Goal: Task Accomplishment & Management: Manage account settings

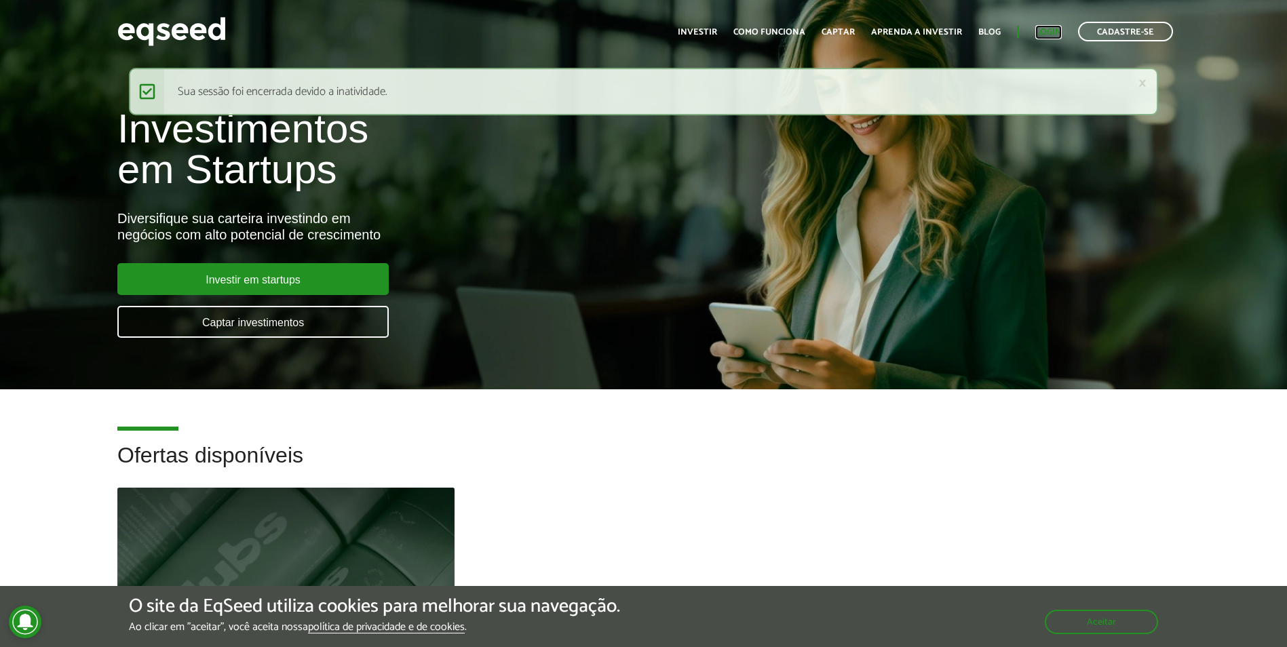
click at [1050, 28] on link "Login" at bounding box center [1048, 32] width 26 height 9
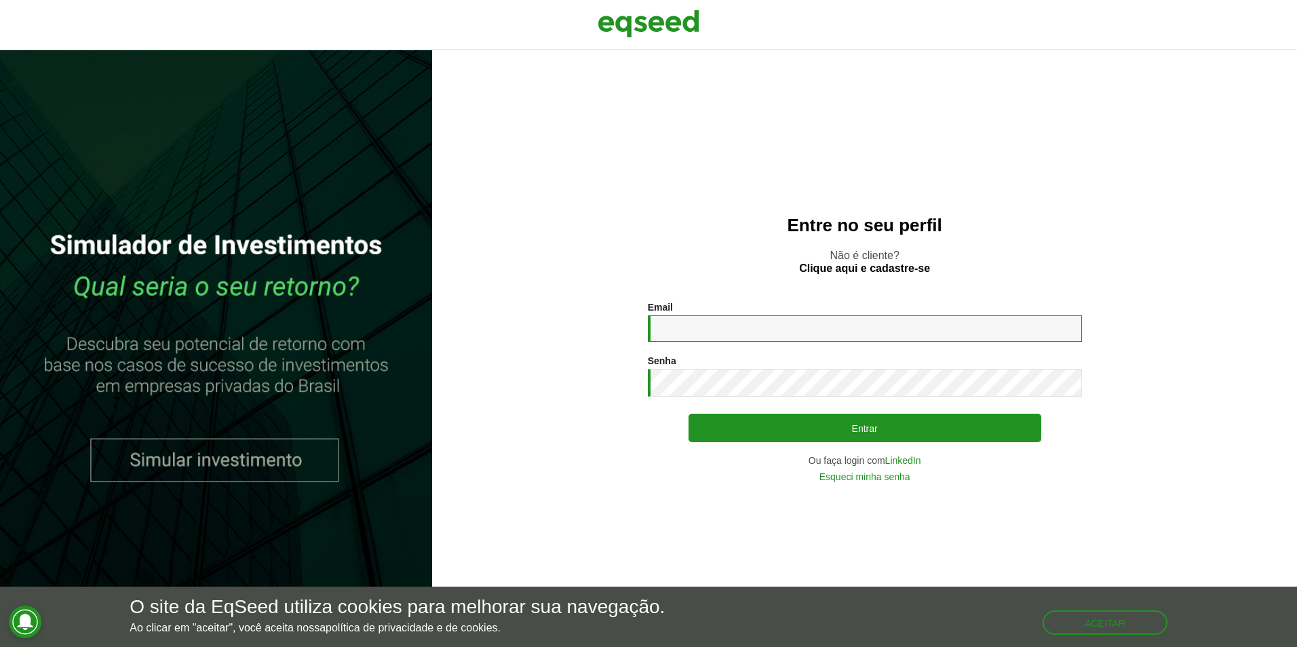
click at [731, 325] on input "Email *" at bounding box center [865, 328] width 434 height 26
type input "**********"
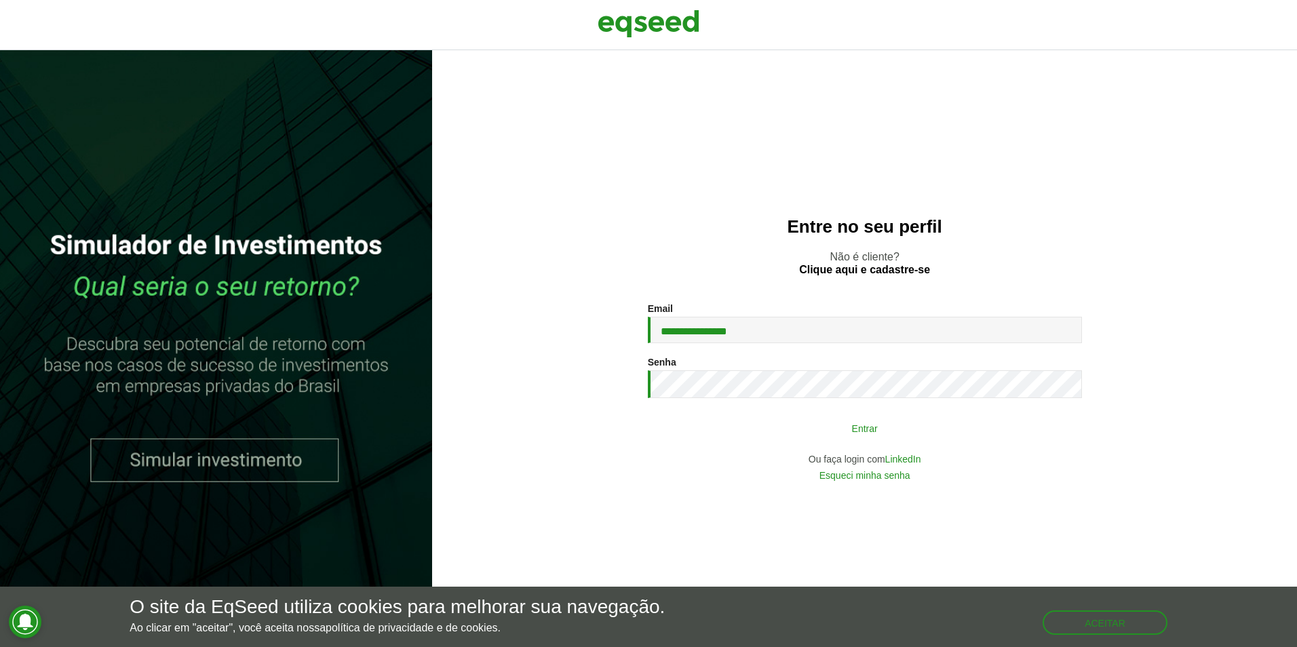
click at [868, 438] on button "Entrar" at bounding box center [865, 428] width 353 height 26
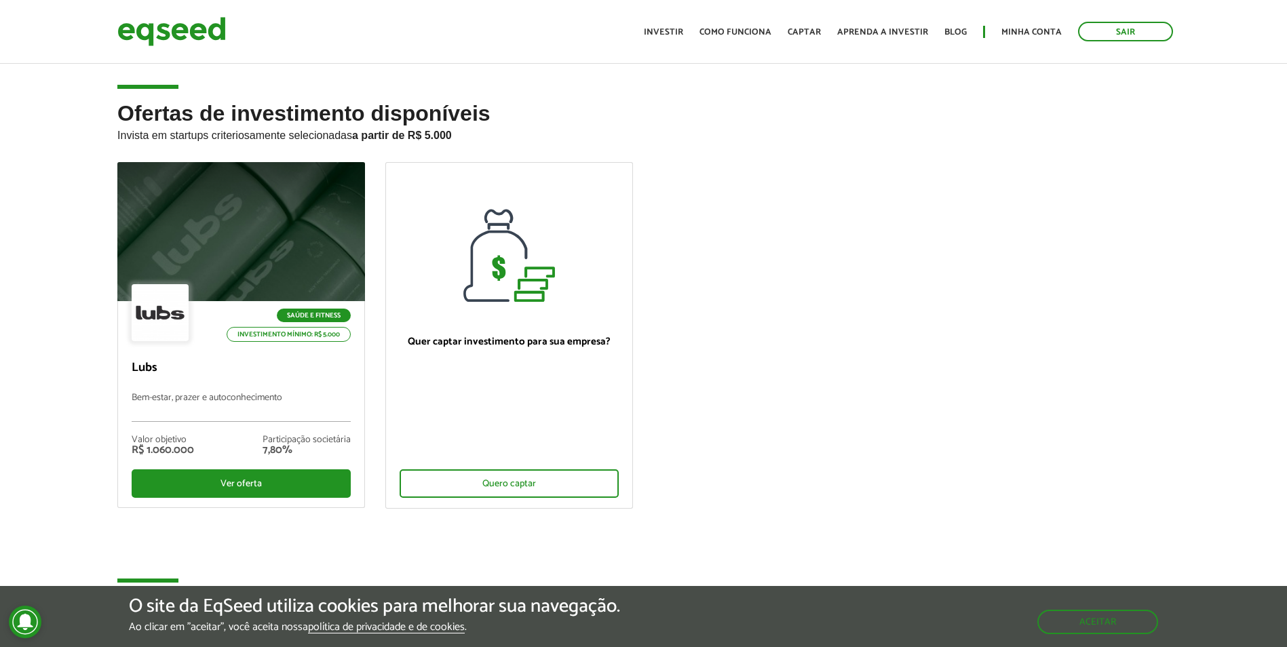
click at [995, 30] on ul "Início Investir Como funciona Captar Aprenda a investir Blog Minha conta Sair" at bounding box center [908, 32] width 543 height 20
click at [1025, 36] on link "Minha conta" at bounding box center [1031, 32] width 60 height 9
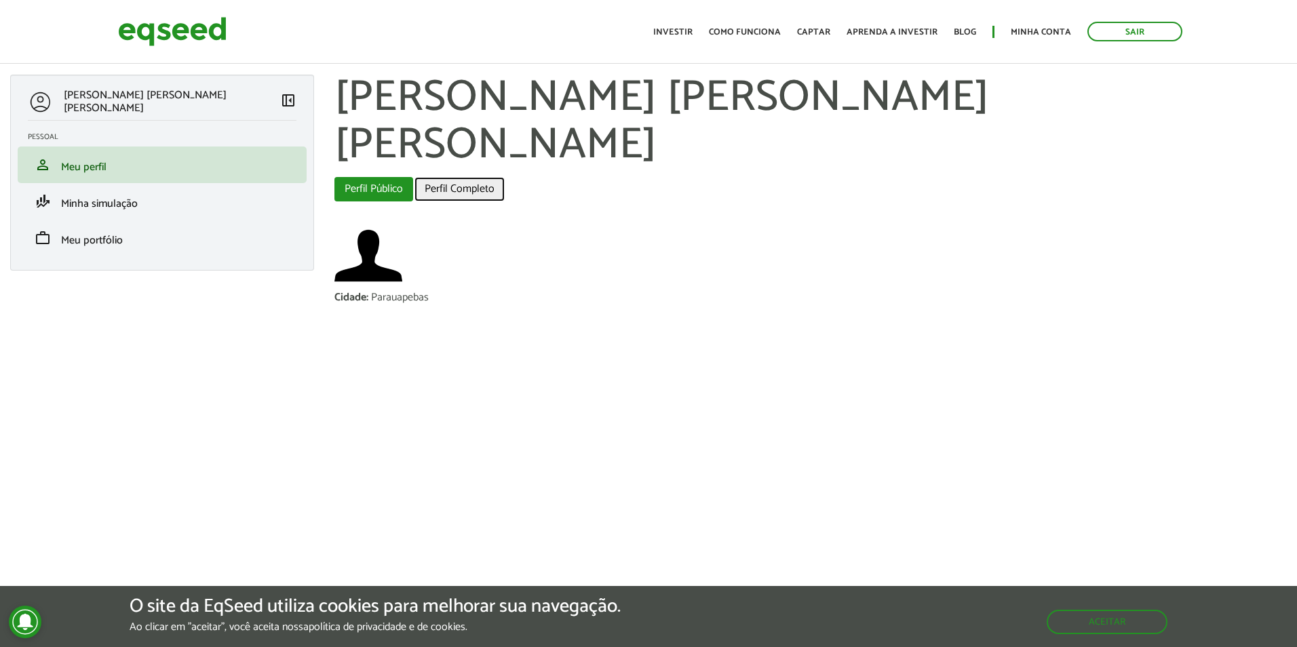
click at [474, 177] on link "Perfil Completo" at bounding box center [460, 189] width 90 height 24
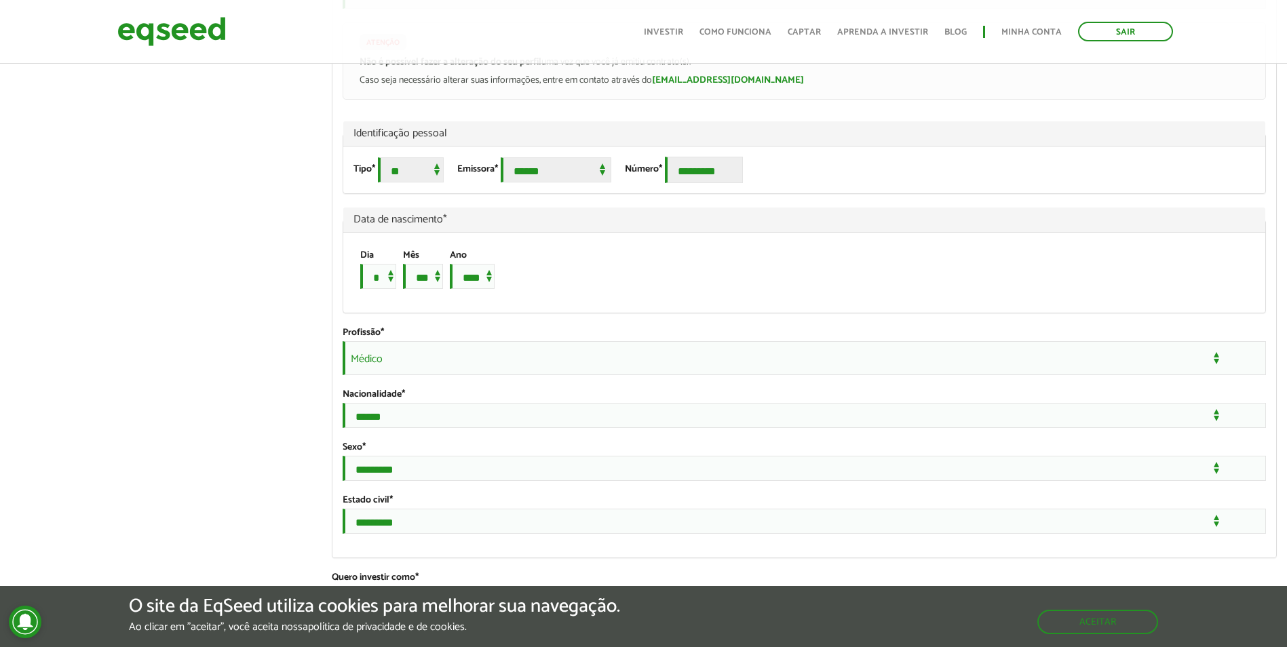
scroll to position [861, 0]
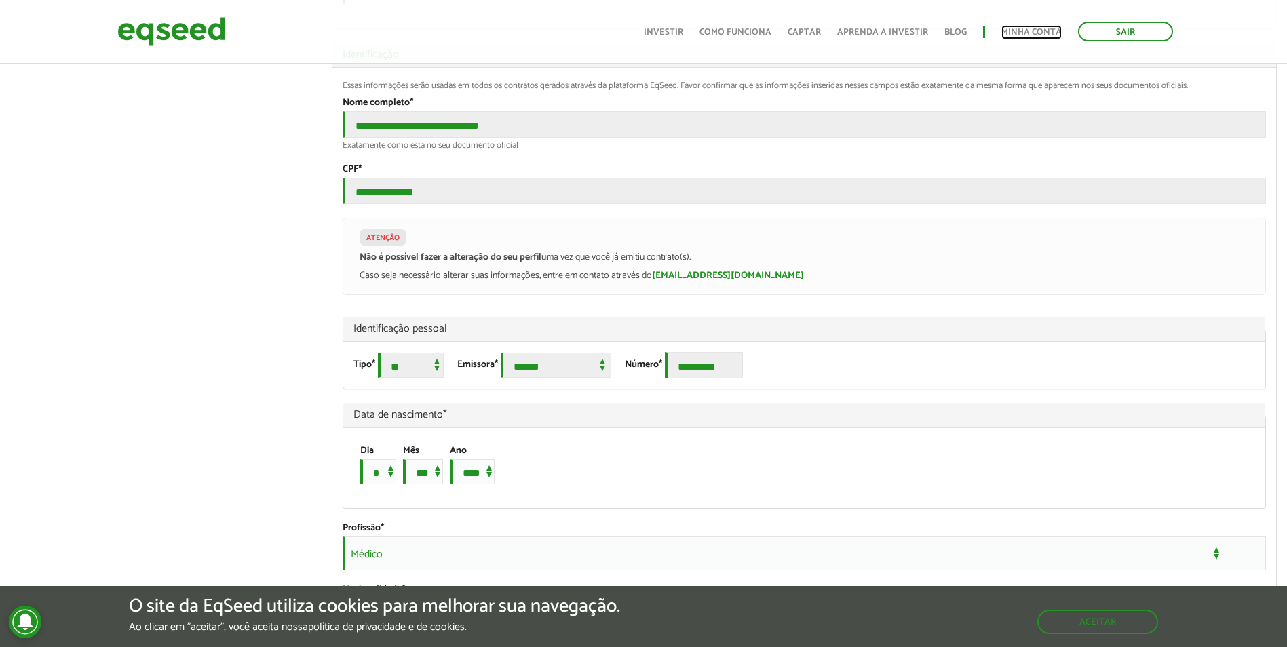
click at [1020, 33] on link "Minha conta" at bounding box center [1031, 32] width 60 height 9
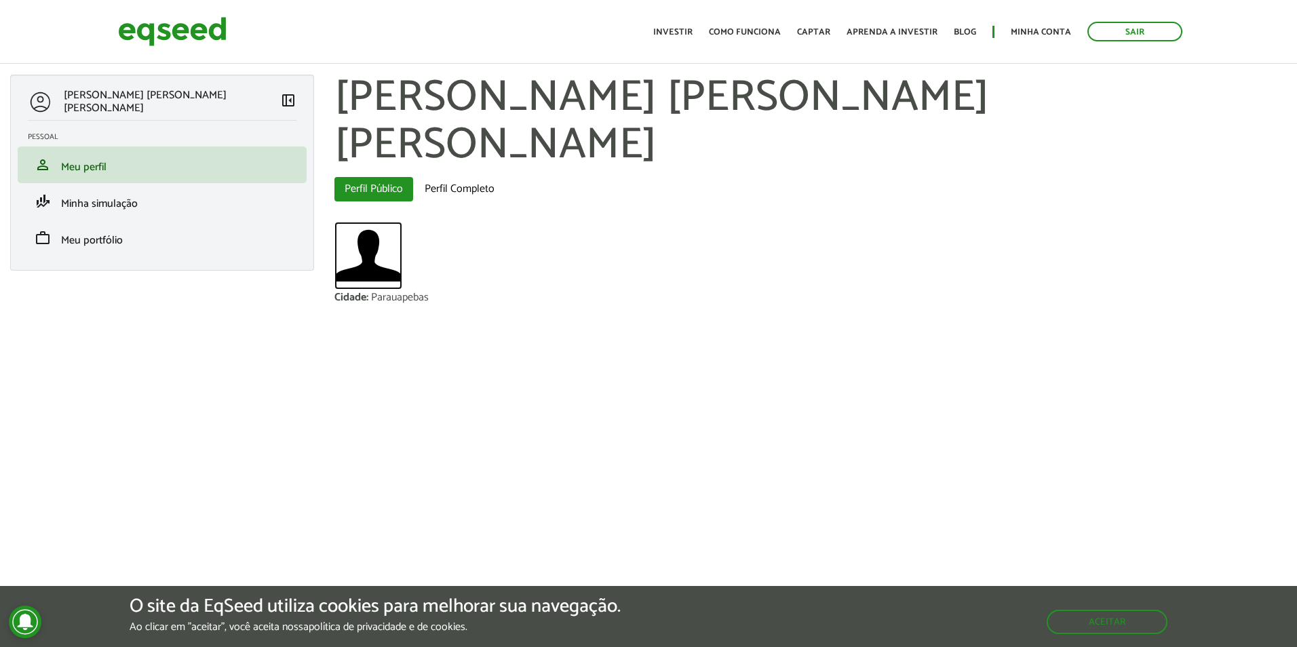
click at [362, 222] on img at bounding box center [368, 256] width 68 height 68
click at [1077, 614] on button "Aceitar" at bounding box center [1109, 622] width 118 height 22
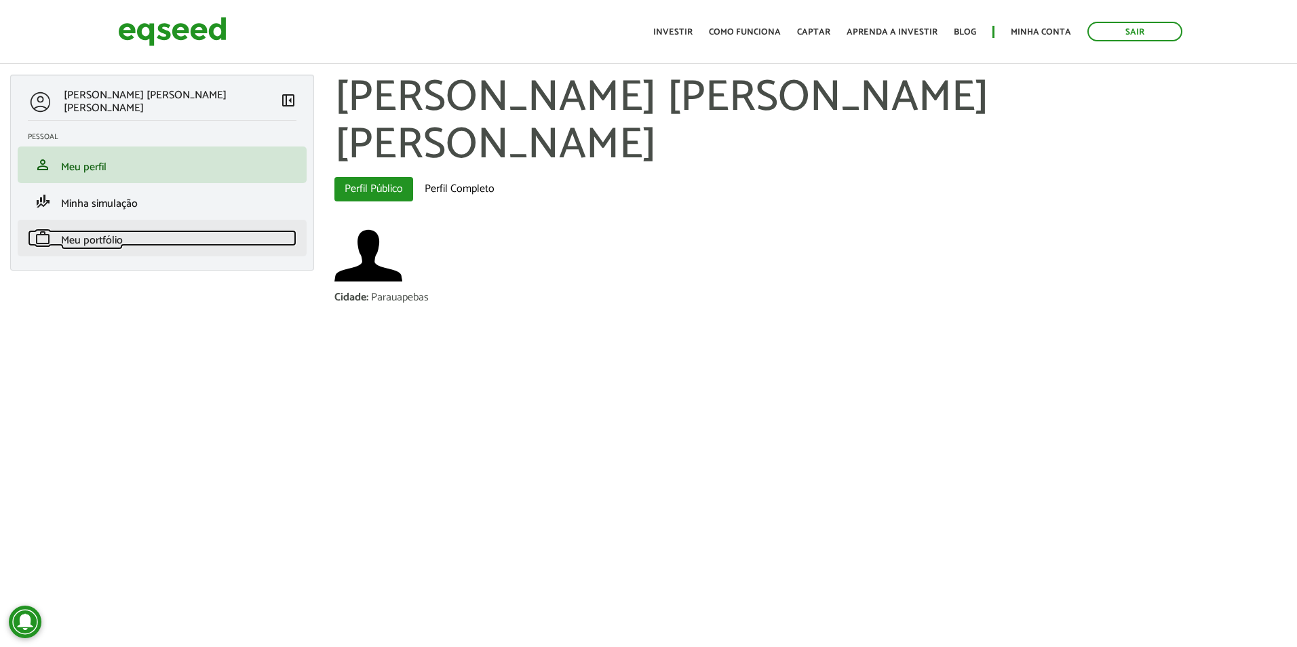
click at [97, 236] on span "Meu portfólio" at bounding box center [92, 240] width 62 height 18
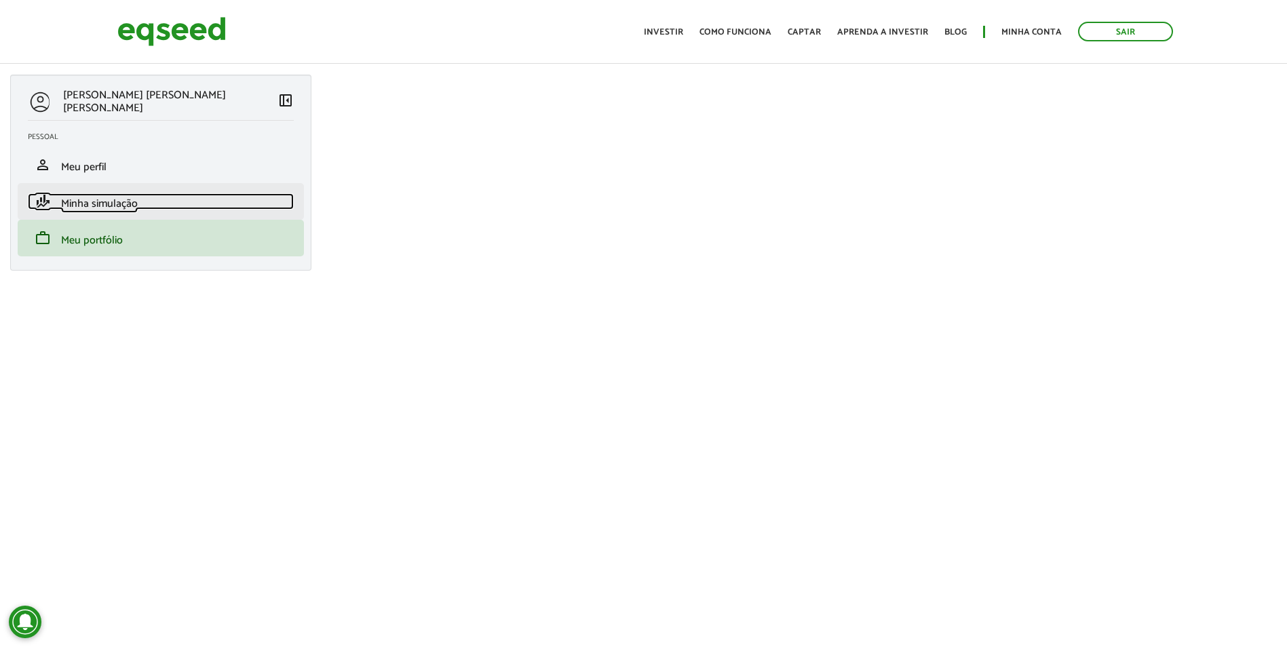
click at [110, 206] on span "Minha simulação" at bounding box center [99, 204] width 77 height 18
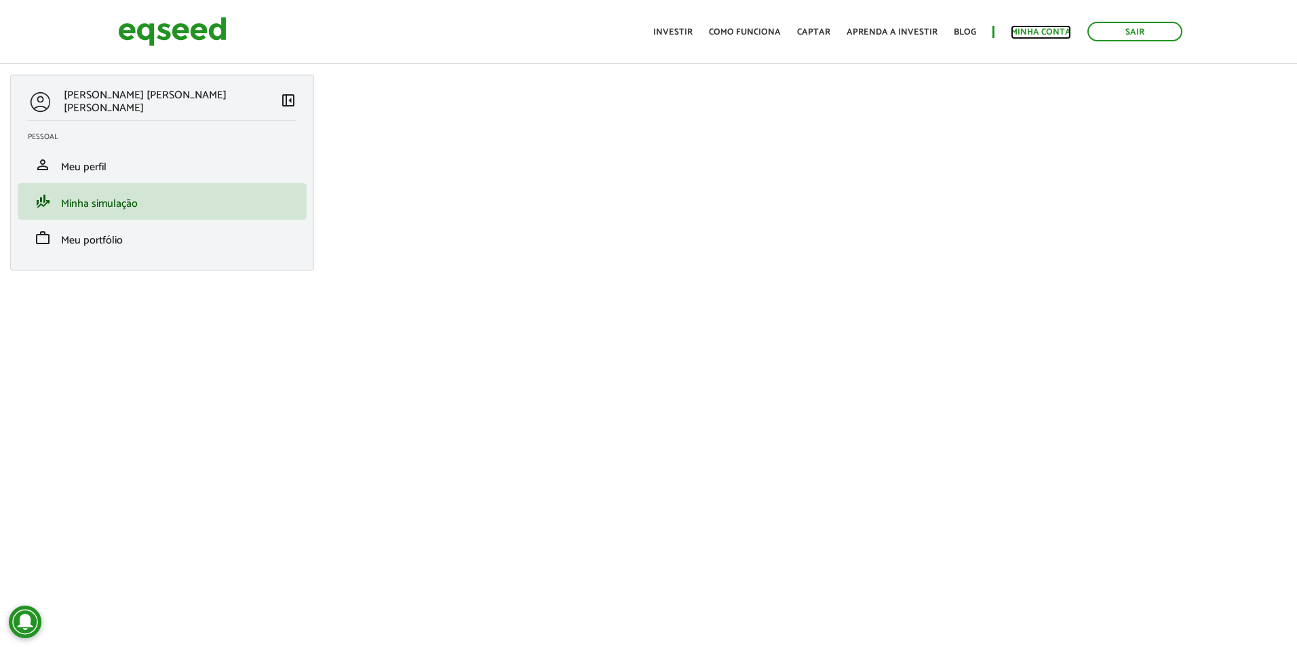
click at [1028, 36] on link "Minha conta" at bounding box center [1041, 32] width 60 height 9
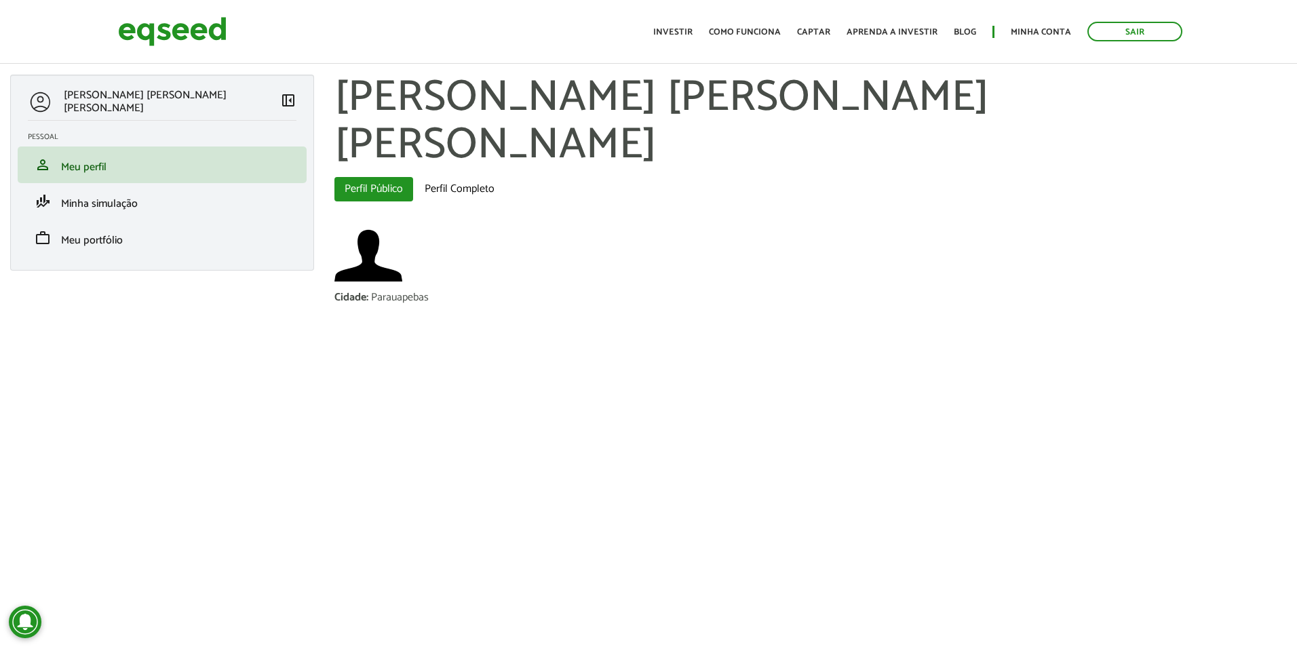
click at [291, 103] on span "left_panel_close" at bounding box center [288, 100] width 16 height 16
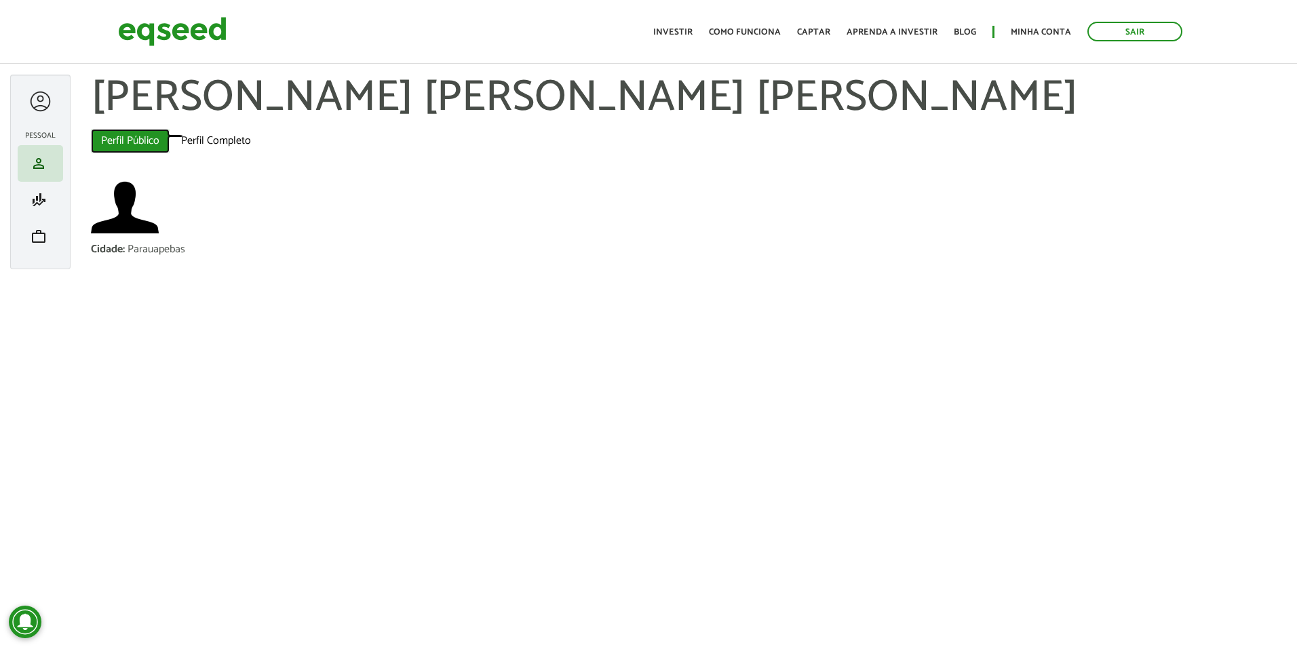
click at [142, 142] on link "Perfil Público (aba ativa)" at bounding box center [130, 141] width 79 height 24
click at [232, 142] on link "Perfil Completo" at bounding box center [216, 141] width 90 height 24
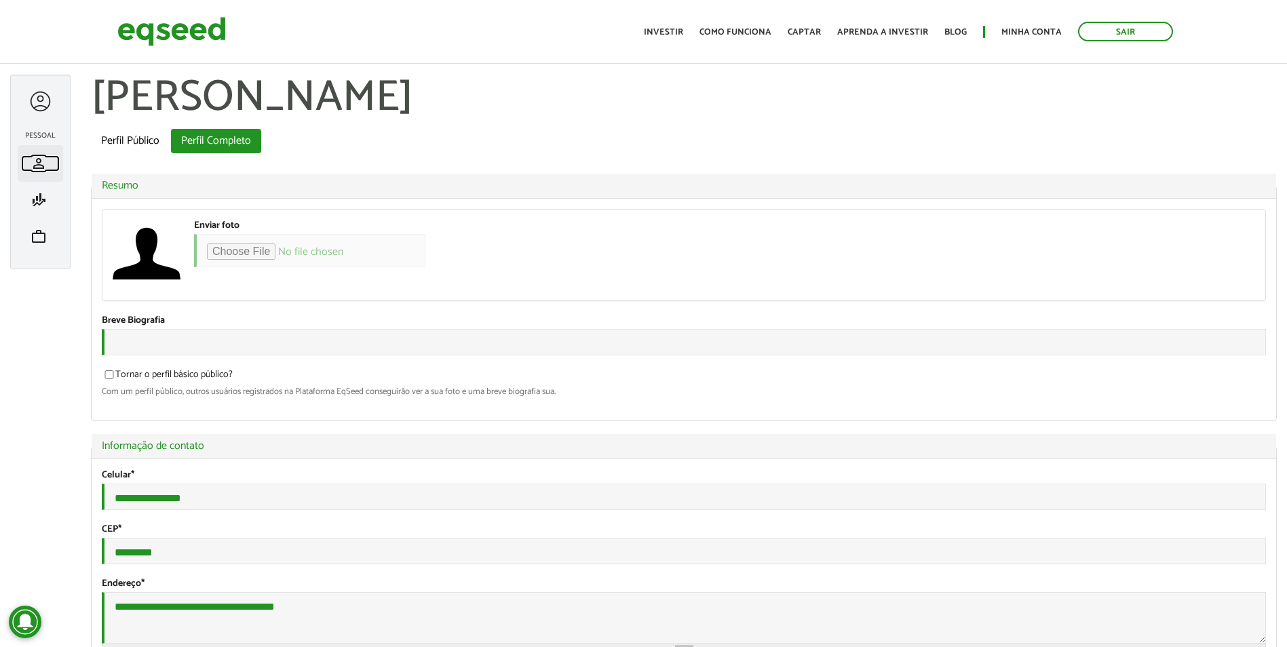
click at [39, 158] on span "person" at bounding box center [39, 163] width 16 height 16
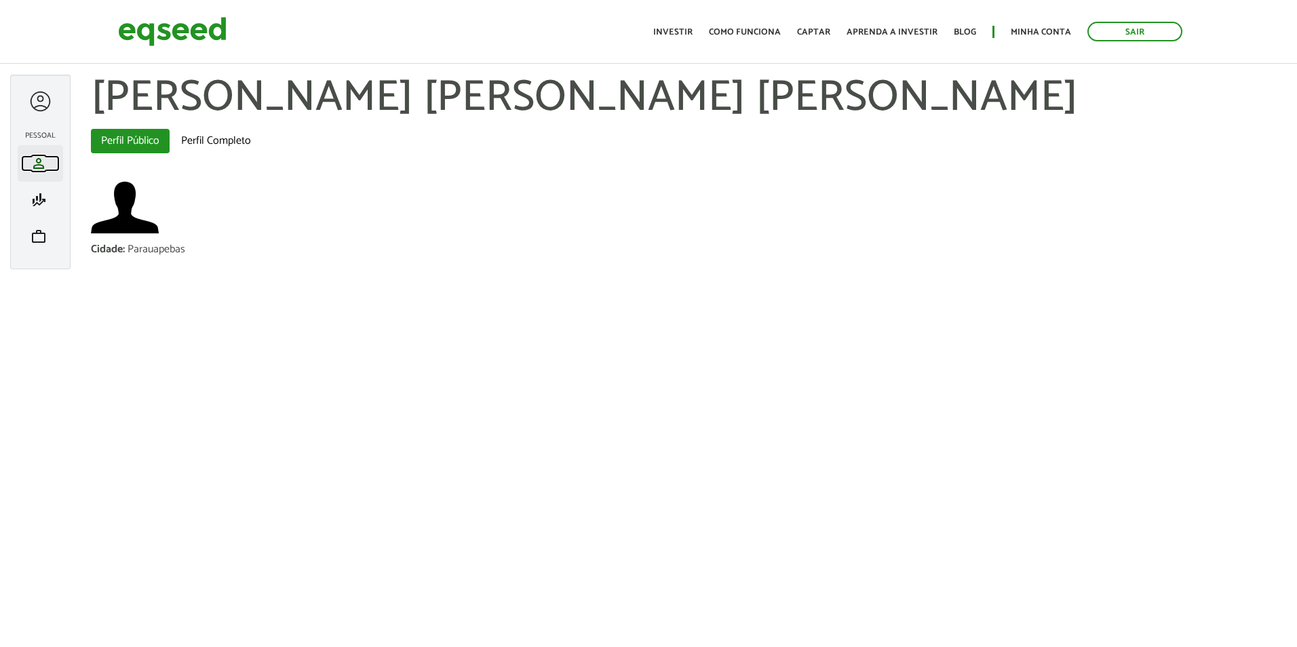
drag, startPoint x: 0, startPoint y: 0, endPoint x: 37, endPoint y: 161, distance: 165.1
click at [37, 161] on span "person" at bounding box center [39, 163] width 16 height 16
click at [1035, 37] on link "Minha conta" at bounding box center [1041, 32] width 60 height 9
click at [1043, 32] on link "Minha conta" at bounding box center [1041, 32] width 60 height 9
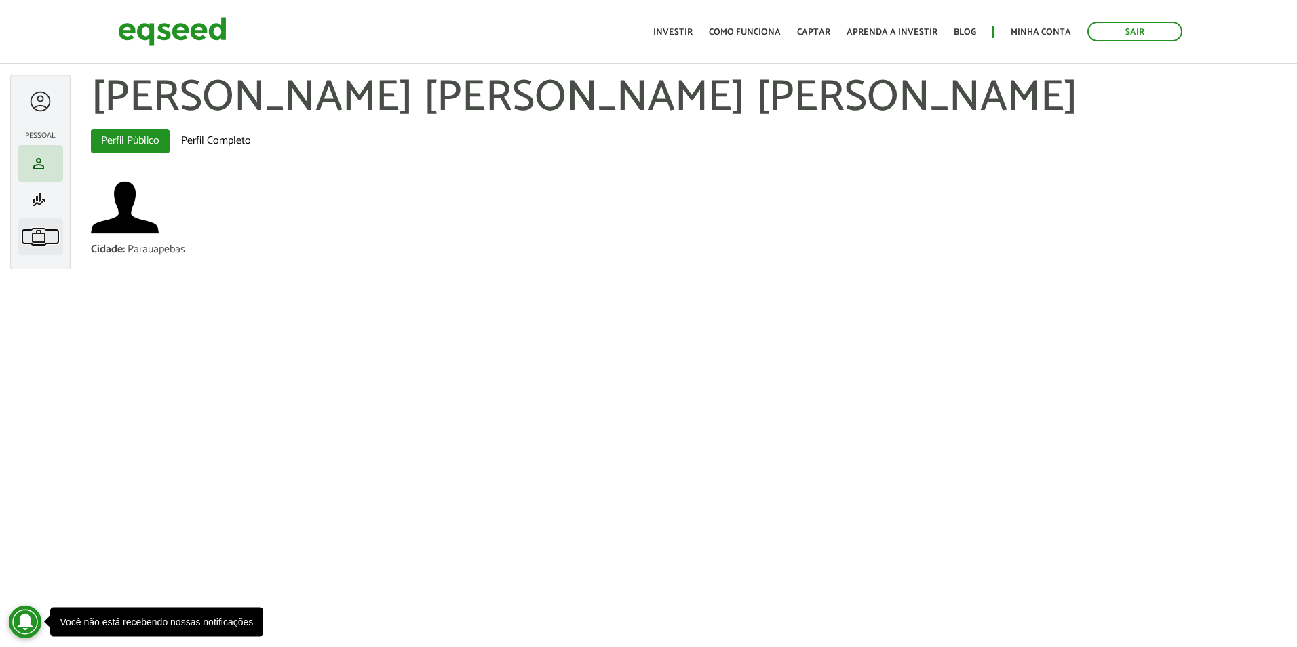
click at [40, 235] on span "work" at bounding box center [39, 237] width 16 height 16
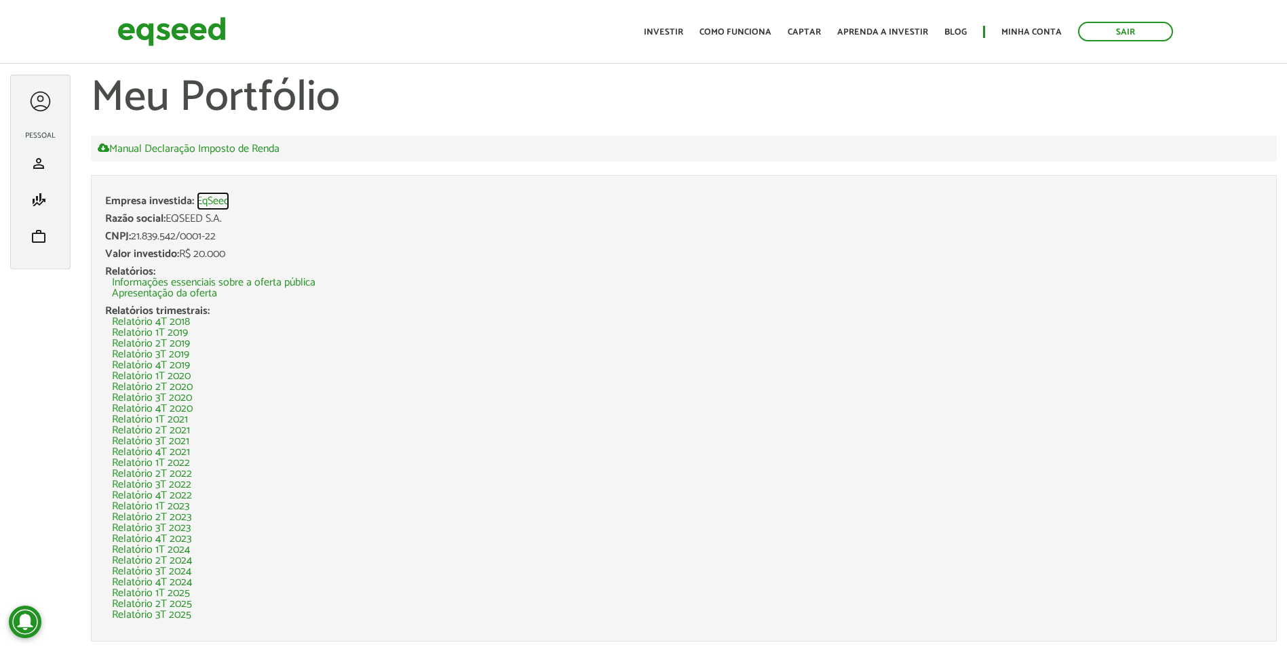
click at [219, 202] on link "EqSeed" at bounding box center [213, 201] width 33 height 11
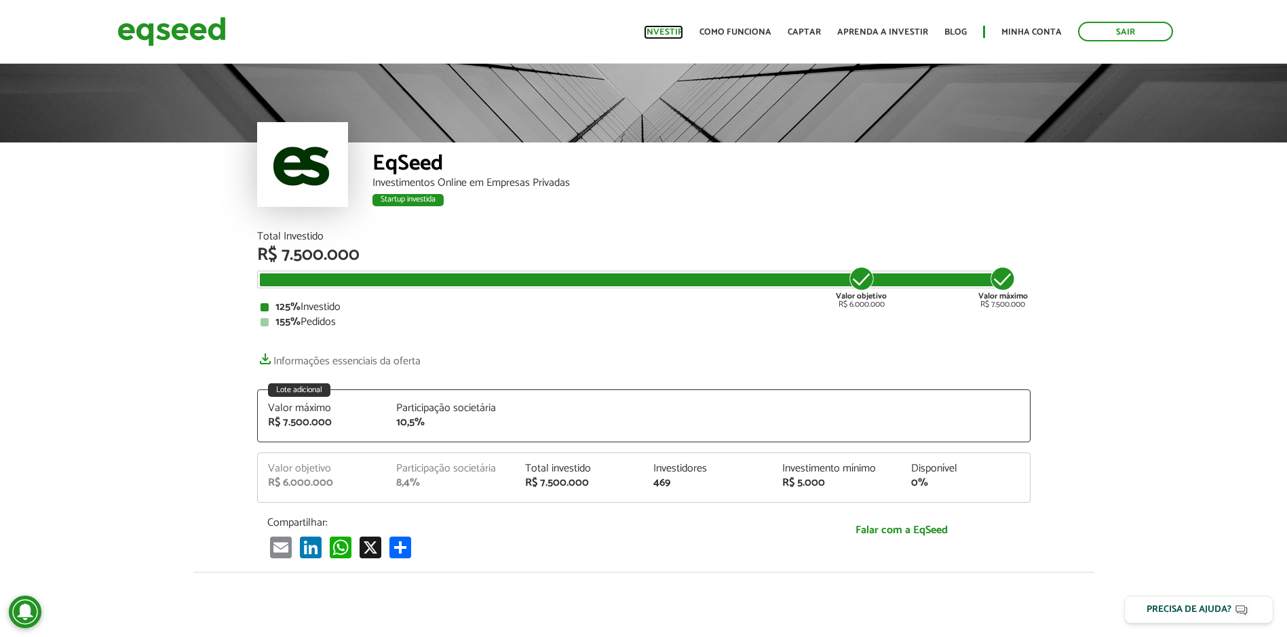
click at [668, 31] on link "Investir" at bounding box center [663, 32] width 39 height 9
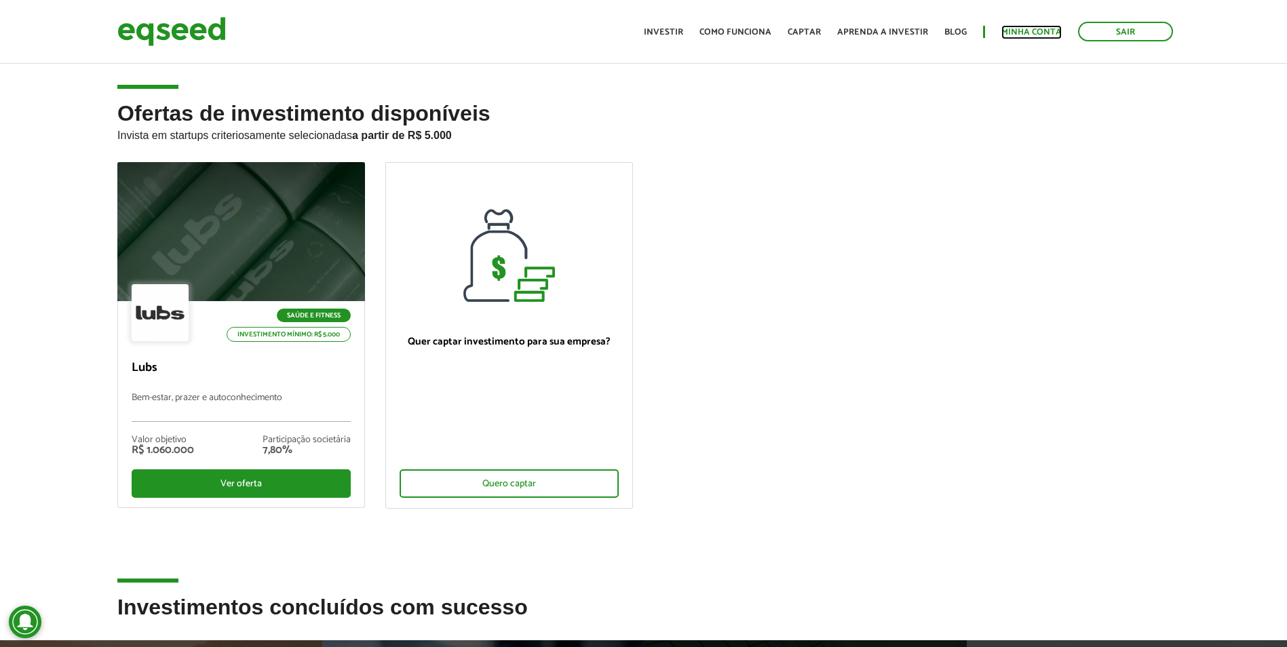
click at [1018, 33] on link "Minha conta" at bounding box center [1031, 32] width 60 height 9
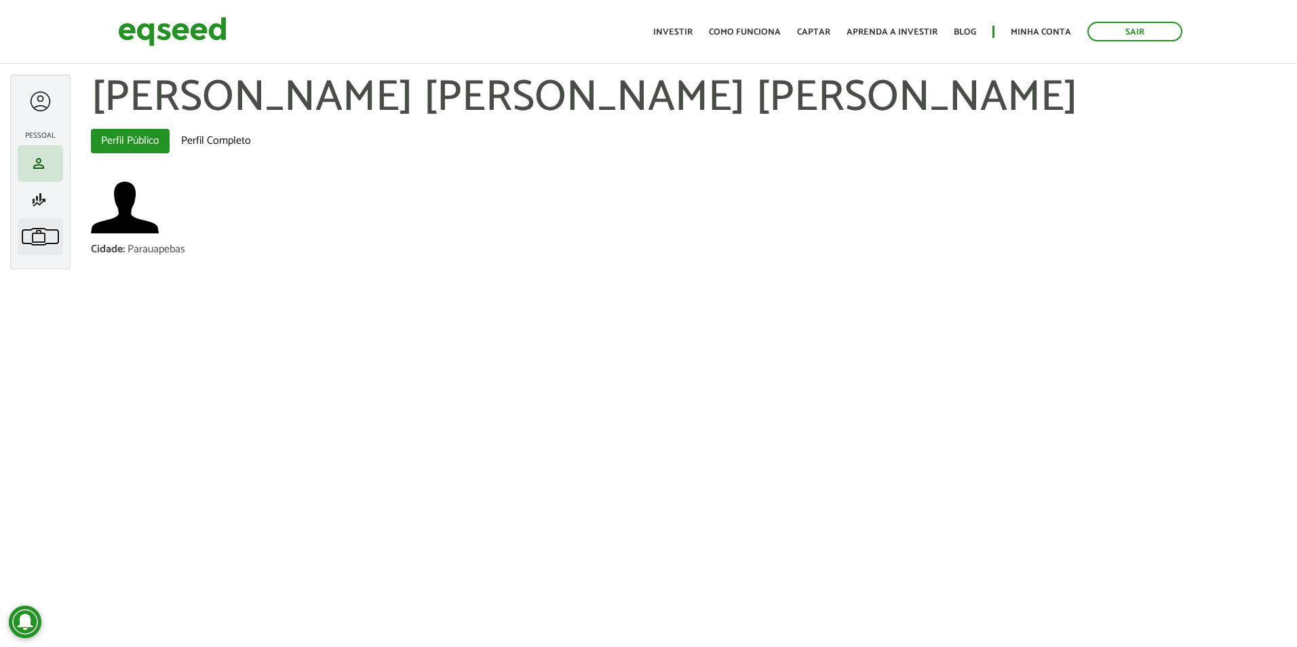
click at [41, 235] on span "work" at bounding box center [39, 237] width 16 height 16
